Goal: Task Accomplishment & Management: Complete application form

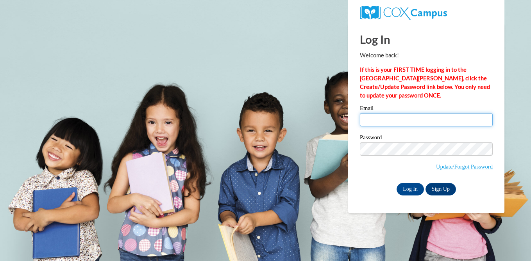
click at [389, 116] on input "Email" at bounding box center [426, 119] width 133 height 13
type input "[EMAIL_ADDRESS][DOMAIN_NAME]"
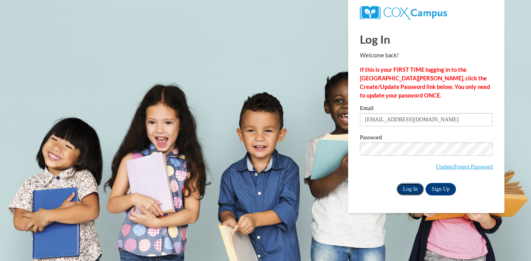
click at [410, 188] on input "Log In" at bounding box center [409, 189] width 27 height 12
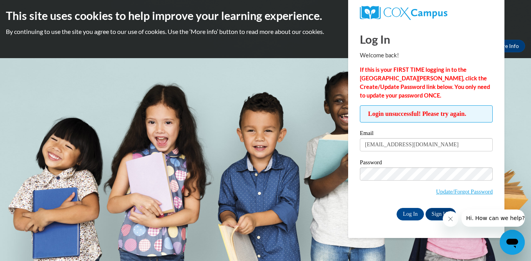
click at [358, 212] on div "Login unsuccessful! Please try again. Please enter your email! Please enter you…" at bounding box center [426, 162] width 144 height 115
click at [412, 216] on input "Log In" at bounding box center [409, 214] width 27 height 12
click at [467, 192] on link "Update/Forgot Password" at bounding box center [464, 192] width 57 height 6
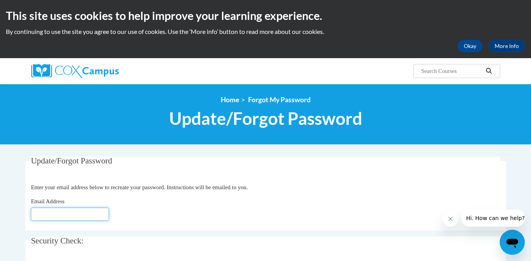
click at [69, 212] on input "Email Address" at bounding box center [70, 214] width 78 height 13
type input "[EMAIL_ADDRESS][DOMAIN_NAME]"
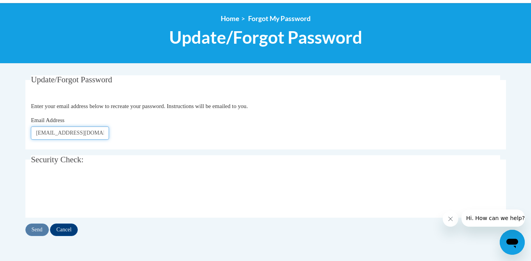
scroll to position [82, 0]
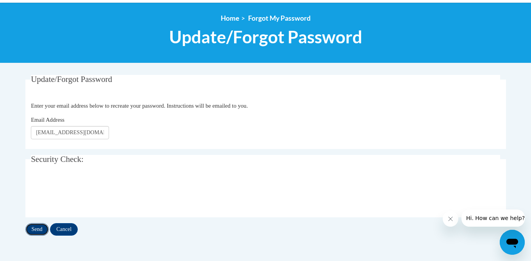
click at [37, 227] on input "Send" at bounding box center [36, 229] width 23 height 12
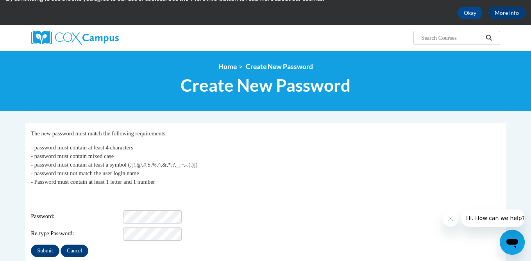
scroll to position [36, 0]
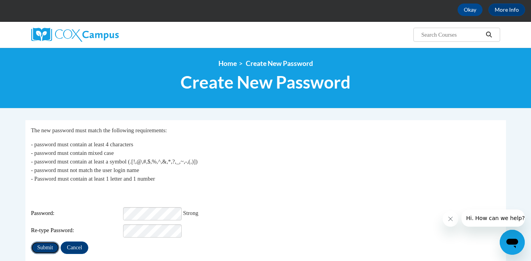
click at [45, 242] on input "Submit" at bounding box center [45, 248] width 28 height 12
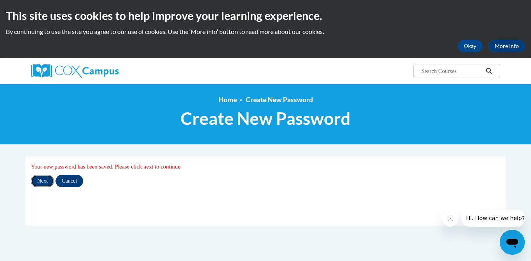
click at [44, 180] on input "Next" at bounding box center [42, 181] width 23 height 12
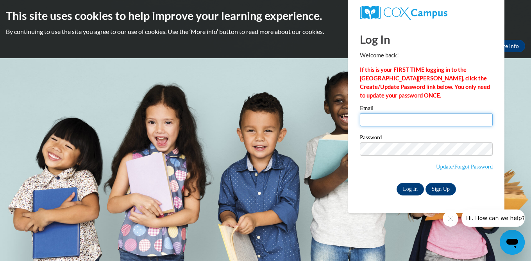
type input "athompson@nfdlschools.org"
click at [411, 190] on input "Log In" at bounding box center [409, 189] width 27 height 12
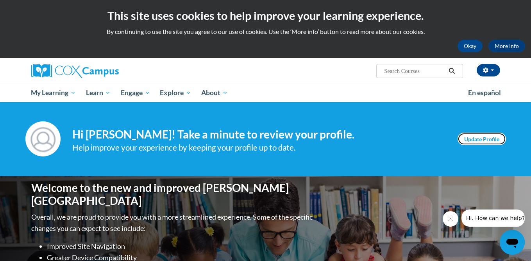
click at [487, 134] on link "Update Profile" at bounding box center [481, 139] width 48 height 12
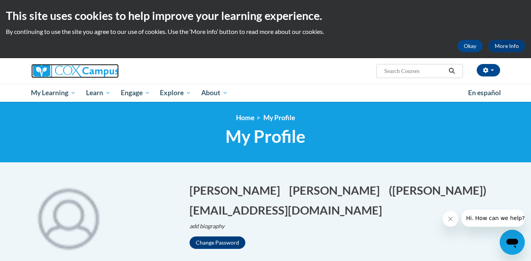
click at [56, 72] on img at bounding box center [74, 71] width 87 height 14
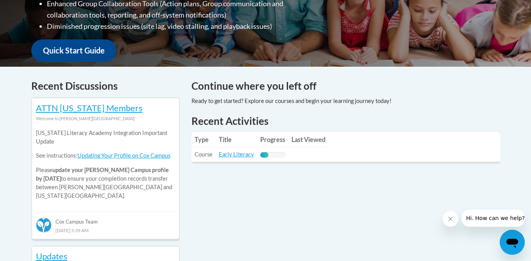
scroll to position [266, 0]
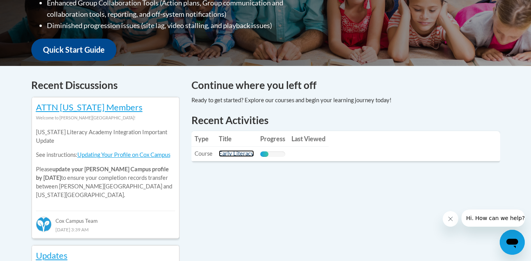
click at [238, 154] on link "Early Literacy" at bounding box center [236, 153] width 35 height 7
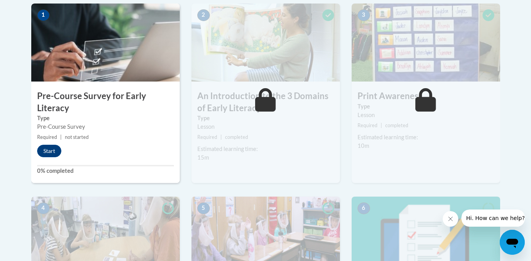
scroll to position [266, 0]
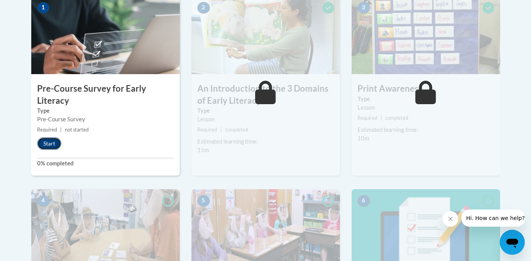
click at [50, 142] on button "Start" at bounding box center [49, 143] width 24 height 12
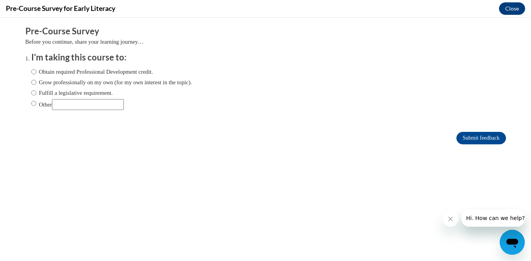
scroll to position [0, 0]
click at [33, 93] on input "Fulfill a legislative requirement." at bounding box center [33, 93] width 5 height 9
radio input "true"
click at [492, 137] on input "Submit feedback" at bounding box center [480, 138] width 49 height 12
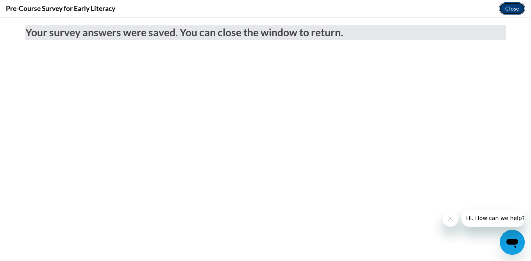
click at [512, 5] on button "Close" at bounding box center [512, 8] width 26 height 12
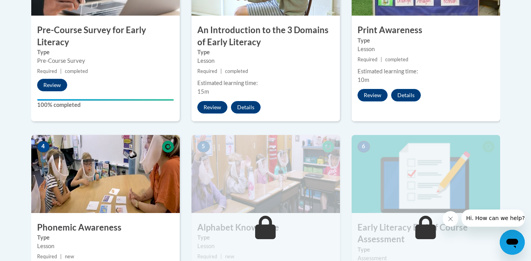
scroll to position [378, 0]
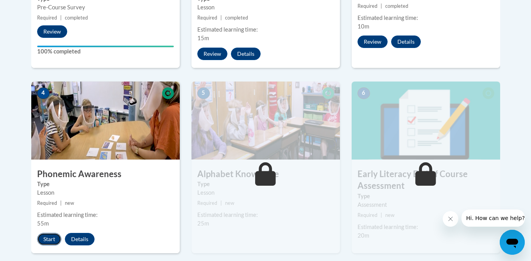
click at [54, 239] on button "Start" at bounding box center [49, 239] width 24 height 12
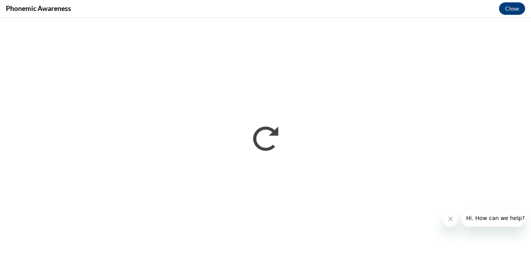
click at [446, 222] on button "Close message from company" at bounding box center [450, 219] width 16 height 16
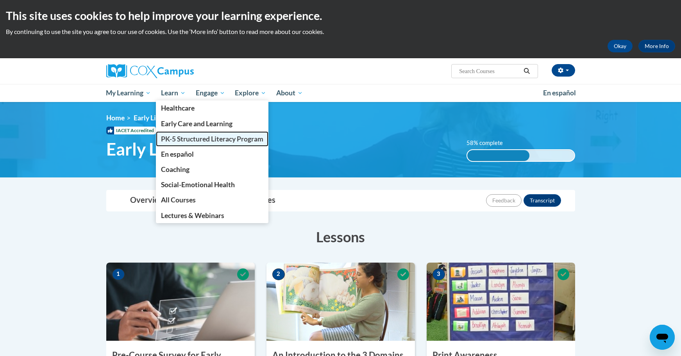
click at [186, 137] on span "PK-5 Structured Literacy Program" at bounding box center [212, 139] width 102 height 8
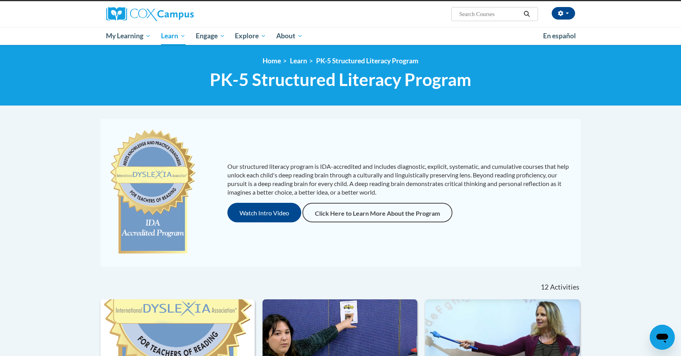
scroll to position [56, 0]
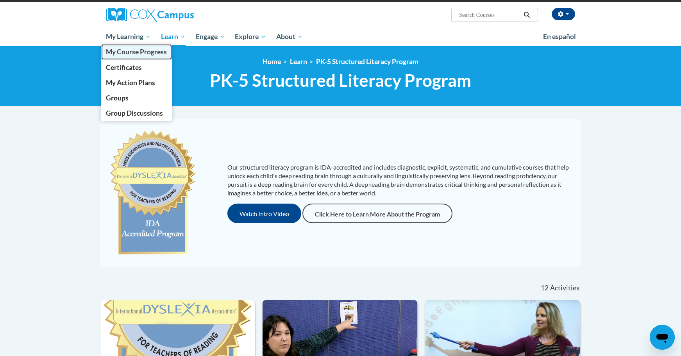
click at [139, 52] on span "My Course Progress" at bounding box center [136, 52] width 61 height 8
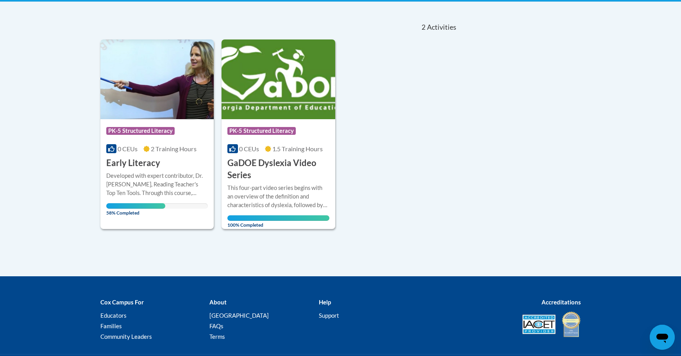
scroll to position [177, 0]
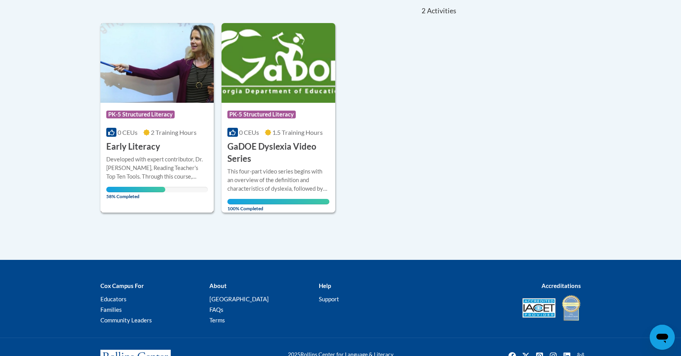
click at [165, 153] on div "More Info Open Developed with expert contributor, Dr. [PERSON_NAME], Reading Te…" at bounding box center [157, 175] width 114 height 45
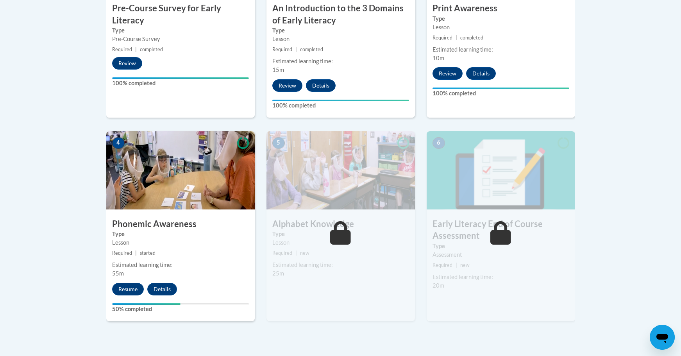
scroll to position [390, 0]
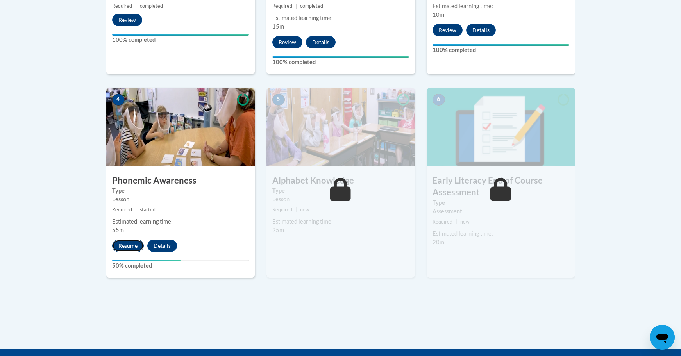
click at [125, 246] on button "Resume" at bounding box center [128, 245] width 32 height 12
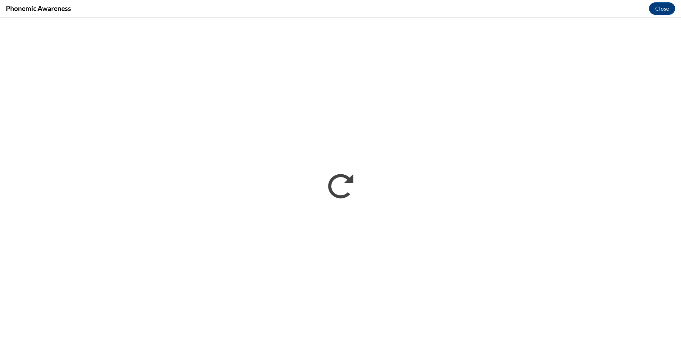
scroll to position [0, 0]
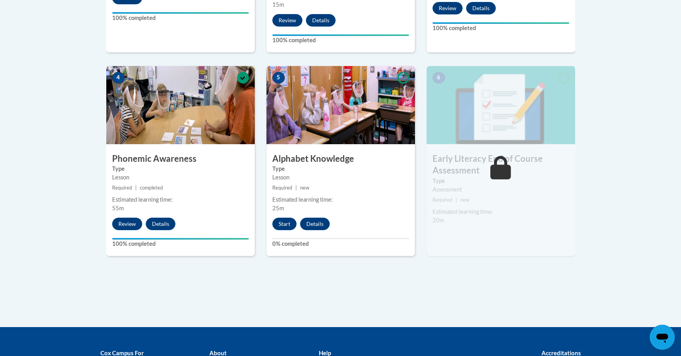
scroll to position [413, 0]
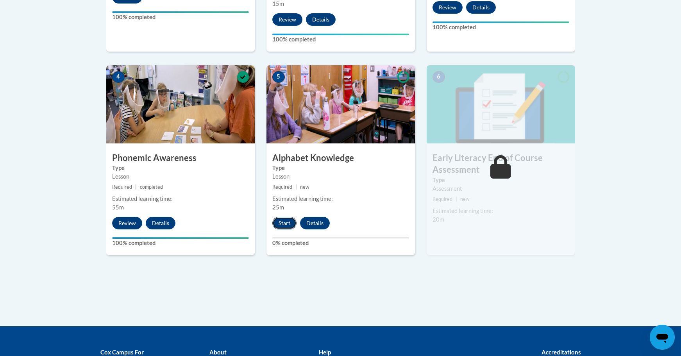
click at [290, 226] on button "Start" at bounding box center [284, 223] width 24 height 12
